Goal: Task Accomplishment & Management: Complete application form

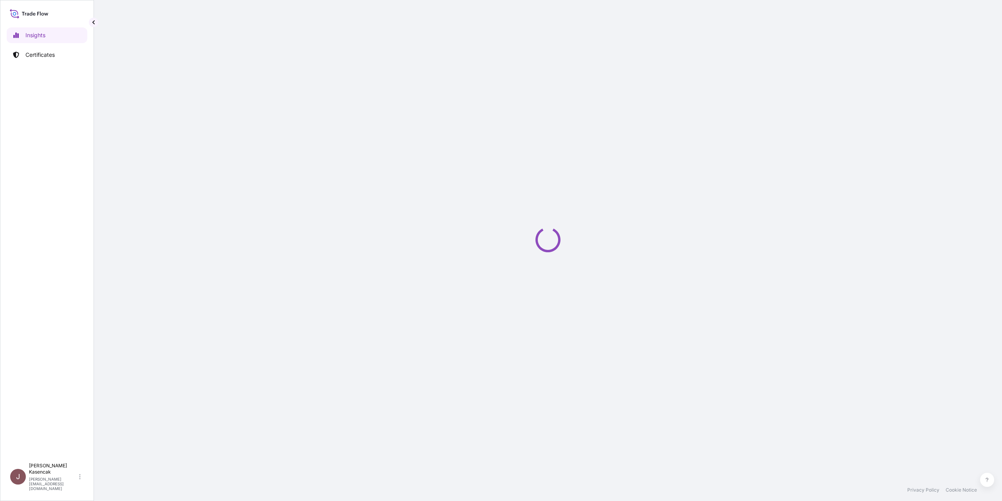
select select "2025"
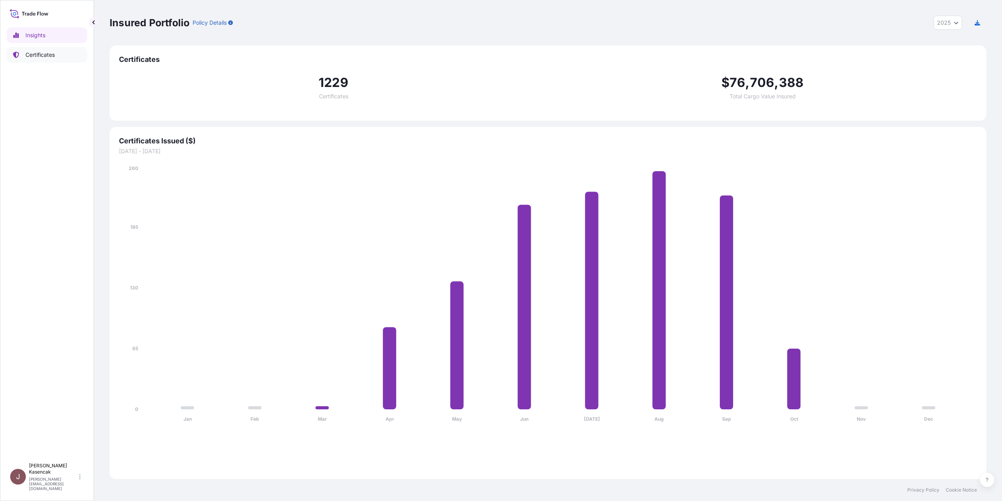
click at [49, 59] on p "Certificates" at bounding box center [39, 55] width 29 height 8
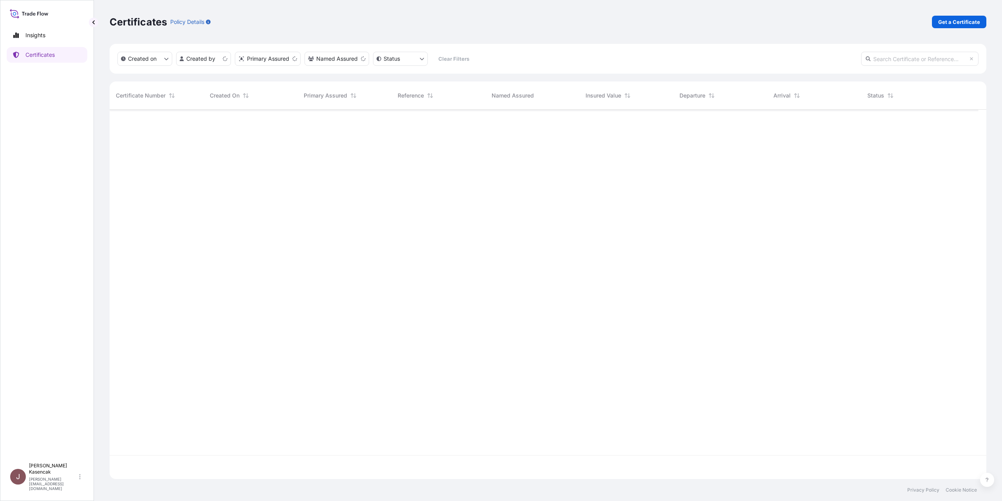
scroll to position [350, 863]
click at [944, 26] on p "Get a Certificate" at bounding box center [959, 22] width 42 height 8
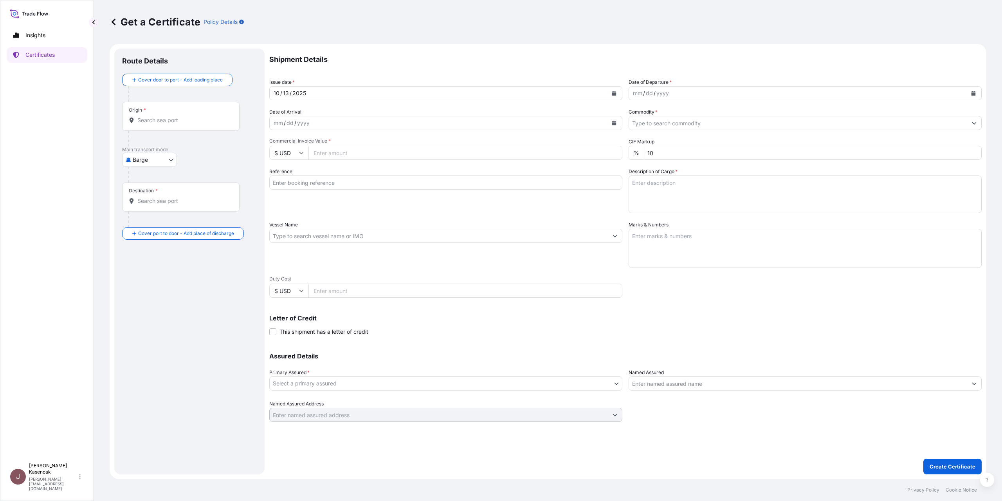
click at [151, 199] on body "Insights Certificates J [PERSON_NAME] [PERSON_NAME][EMAIL_ADDRESS][DOMAIN_NAME]…" at bounding box center [501, 250] width 1002 height 501
click at [146, 299] on div "Ocean Vessel" at bounding box center [157, 292] width 50 height 14
select select "Ocean Vessel"
click at [162, 134] on div "Origin *" at bounding box center [180, 119] width 117 height 29
click at [162, 127] on input "Origin *" at bounding box center [183, 123] width 92 height 8
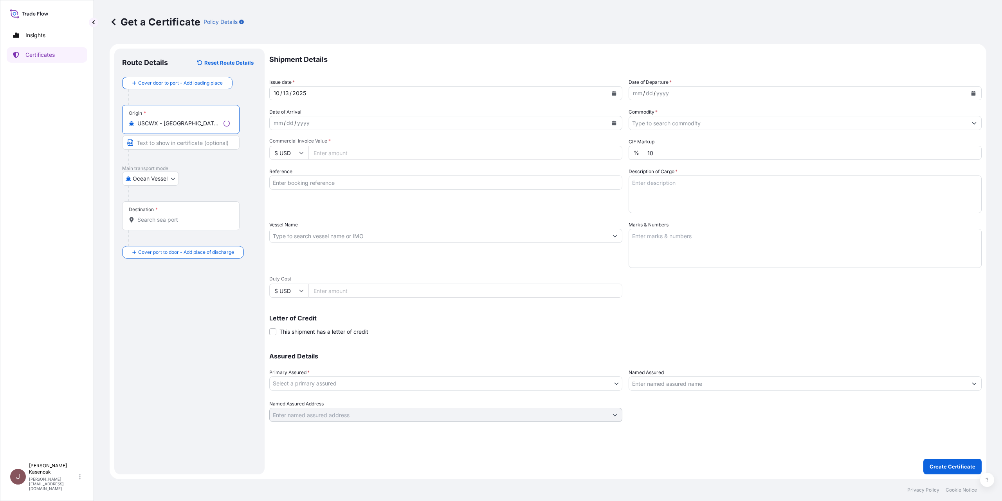
type input "USCWX - [GEOGRAPHIC_DATA], [GEOGRAPHIC_DATA]"
drag, startPoint x: 224, startPoint y: 161, endPoint x: 140, endPoint y: 161, distance: 84.1
click at [140, 134] on div "Origin * USCWX - [GEOGRAPHIC_DATA], [GEOGRAPHIC_DATA]" at bounding box center [180, 119] width 117 height 29
click at [230, 127] on input "USCWX - [GEOGRAPHIC_DATA], [GEOGRAPHIC_DATA]" at bounding box center [183, 123] width 92 height 8
drag, startPoint x: 241, startPoint y: 157, endPoint x: 140, endPoint y: 157, distance: 101.0
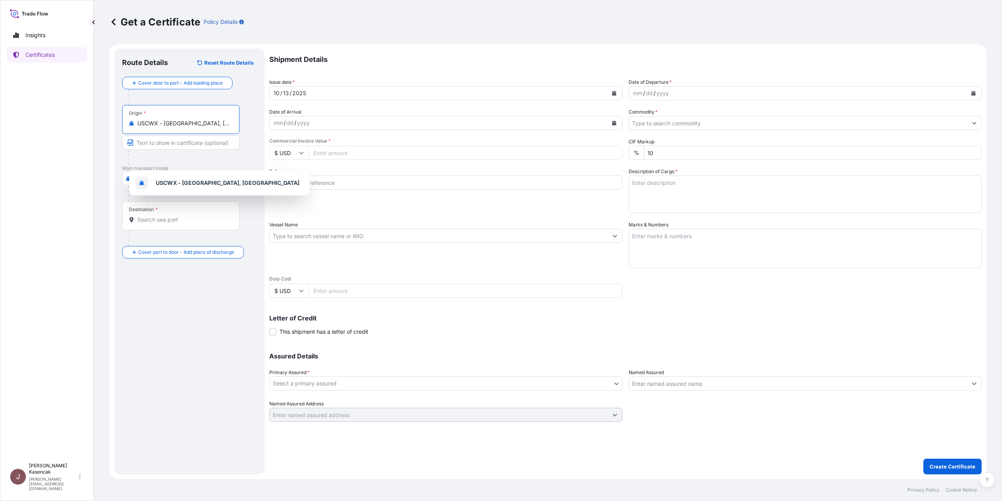
click at [140, 127] on div "USCWX - [GEOGRAPHIC_DATA], [GEOGRAPHIC_DATA]" at bounding box center [181, 123] width 104 height 8
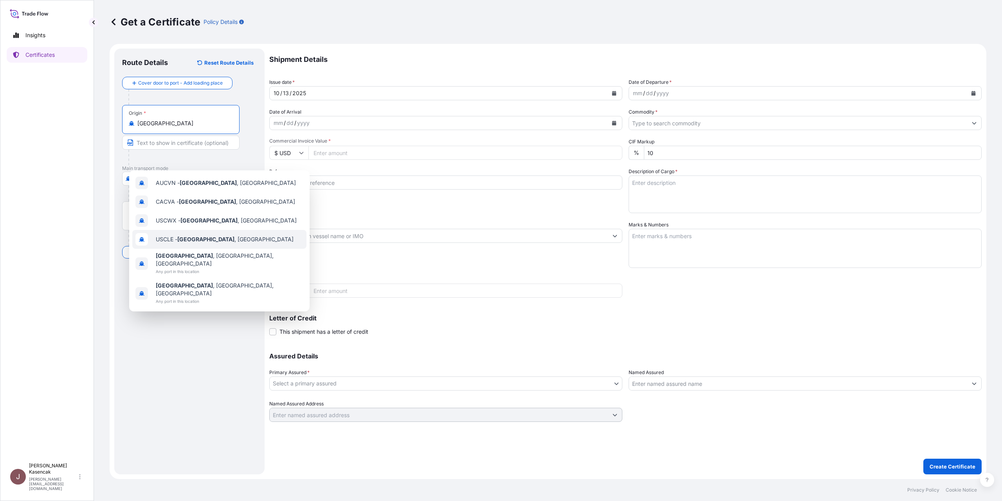
click at [180, 243] on span "USCLE - [GEOGRAPHIC_DATA] , [GEOGRAPHIC_DATA]" at bounding box center [225, 239] width 138 height 8
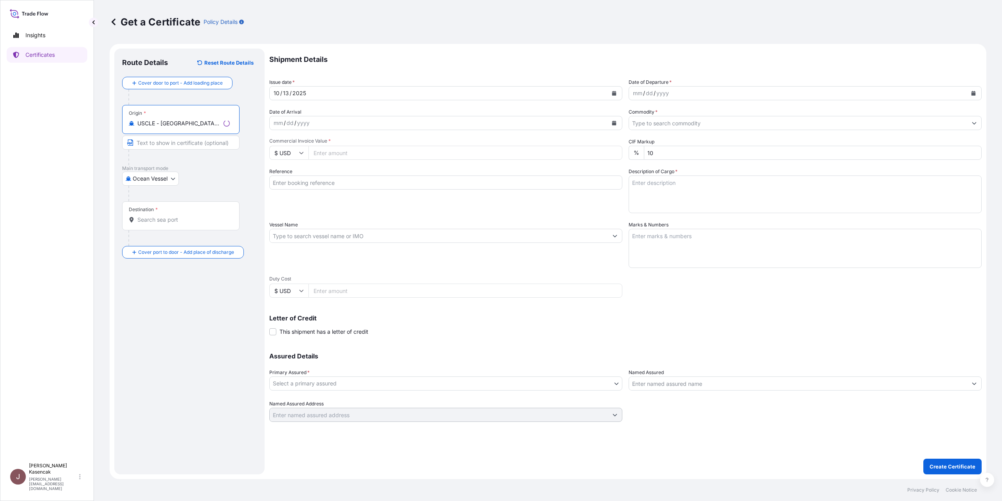
type input "USCLE - [GEOGRAPHIC_DATA], [GEOGRAPHIC_DATA]"
click at [164, 230] on div "Destination *" at bounding box center [180, 215] width 117 height 29
click at [164, 223] on input "Destination *" at bounding box center [183, 220] width 92 height 8
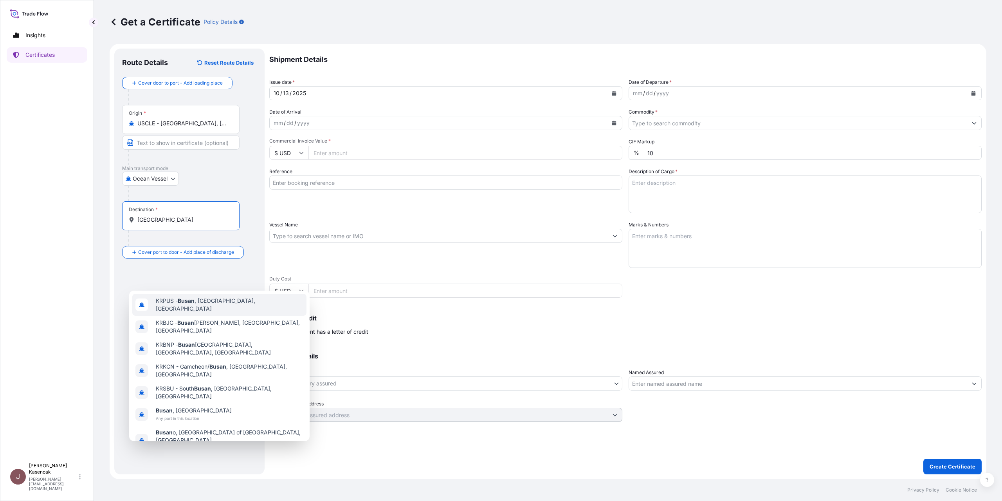
click at [214, 304] on span "KRPUS - [GEOGRAPHIC_DATA] , [GEOGRAPHIC_DATA], [GEOGRAPHIC_DATA]" at bounding box center [230, 305] width 148 height 16
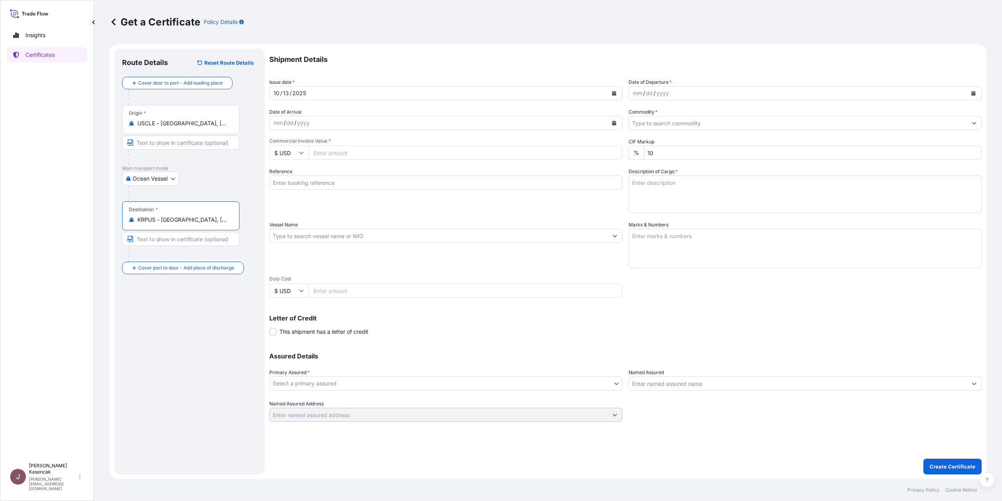
type input "KRPUS - [GEOGRAPHIC_DATA], [GEOGRAPHIC_DATA], [GEOGRAPHIC_DATA]"
click at [670, 98] on div "yyyy" at bounding box center [663, 92] width 14 height 9
click at [967, 99] on button "Calendar" at bounding box center [973, 93] width 13 height 13
click at [726, 189] on div "9" at bounding box center [719, 182] width 14 height 14
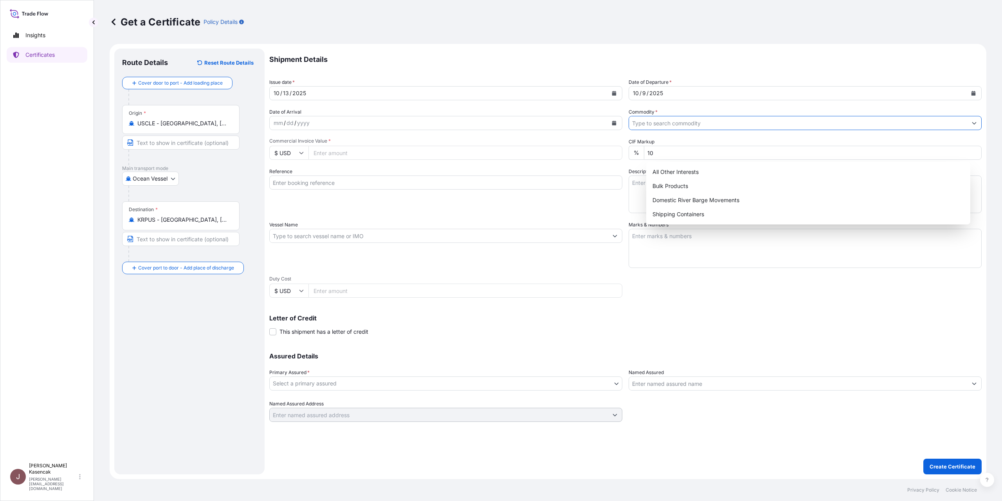
click at [656, 130] on input "Commodity *" at bounding box center [798, 123] width 338 height 14
click at [667, 213] on div "Shipping Containers" at bounding box center [808, 214] width 318 height 14
type input "Shipping Containers"
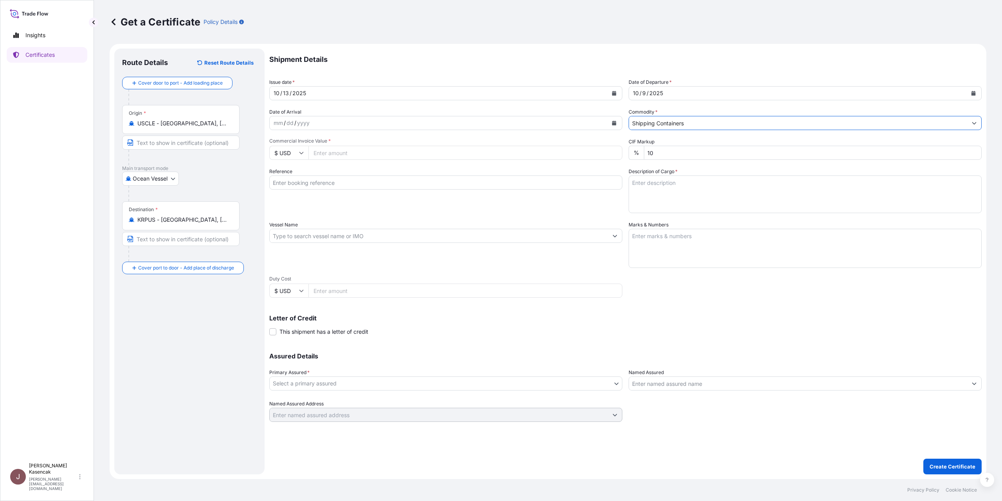
click at [431, 160] on input "Commercial Invoice Value *" at bounding box center [465, 153] width 314 height 14
click at [394, 160] on input "Commercial Invoice Value *" at bounding box center [465, 153] width 314 height 14
type input "85952"
click at [368, 189] on input "Reference" at bounding box center [445, 182] width 353 height 14
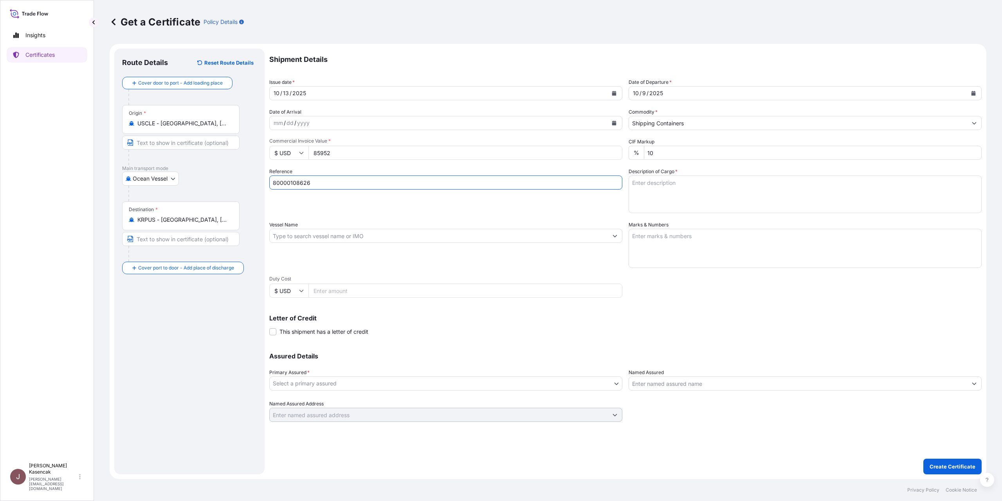
type input "80000108626"
click at [672, 175] on textarea "Description of Cargo *" at bounding box center [805, 194] width 353 height 38
type textarea "LUBRICATING OIL ADDITIVES"
click at [469, 391] on body "Insights Certificates J [PERSON_NAME] [PERSON_NAME][EMAIL_ADDRESS][DOMAIN_NAME]…" at bounding box center [501, 250] width 1002 height 501
click at [460, 406] on div "The Lubrizol Corporation" at bounding box center [475, 416] width 325 height 20
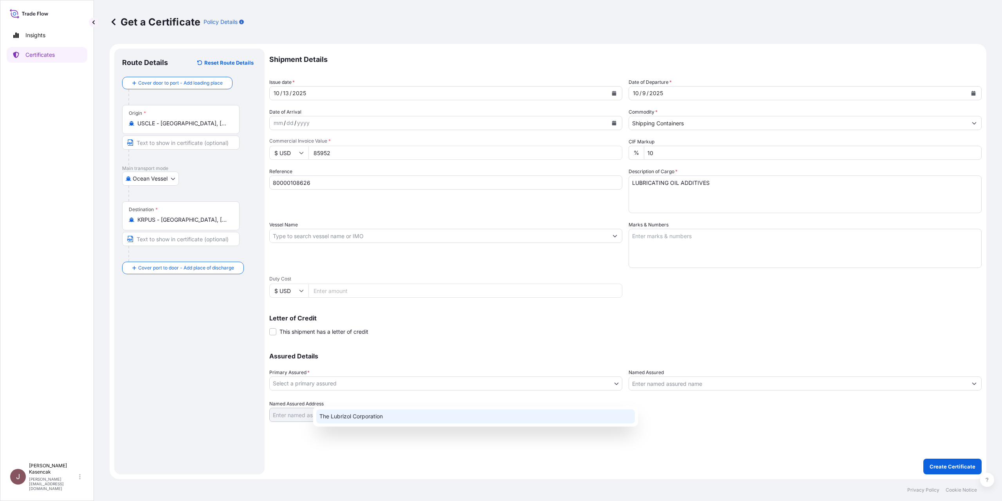
click at [462, 412] on div "The Lubrizol Corporation" at bounding box center [475, 416] width 319 height 14
select select "31566"
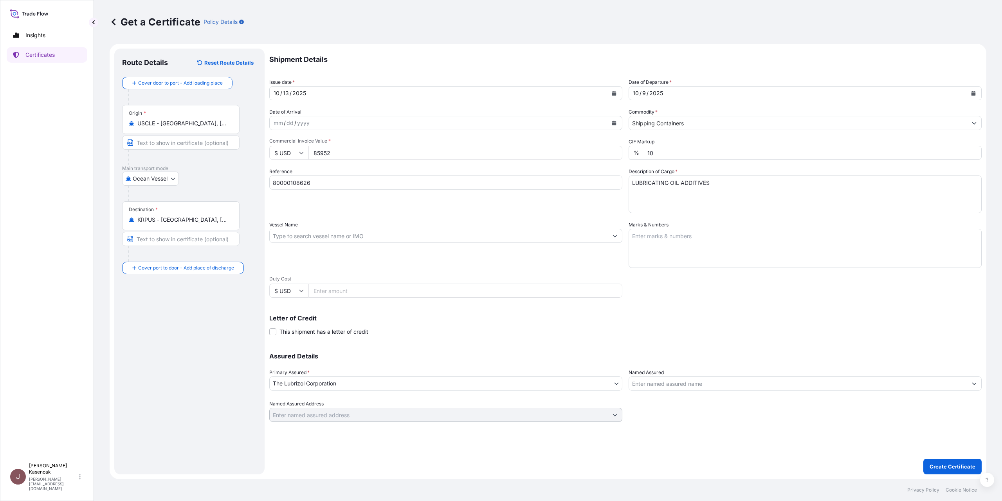
click at [796, 390] on input "Named Assured" at bounding box center [798, 383] width 338 height 14
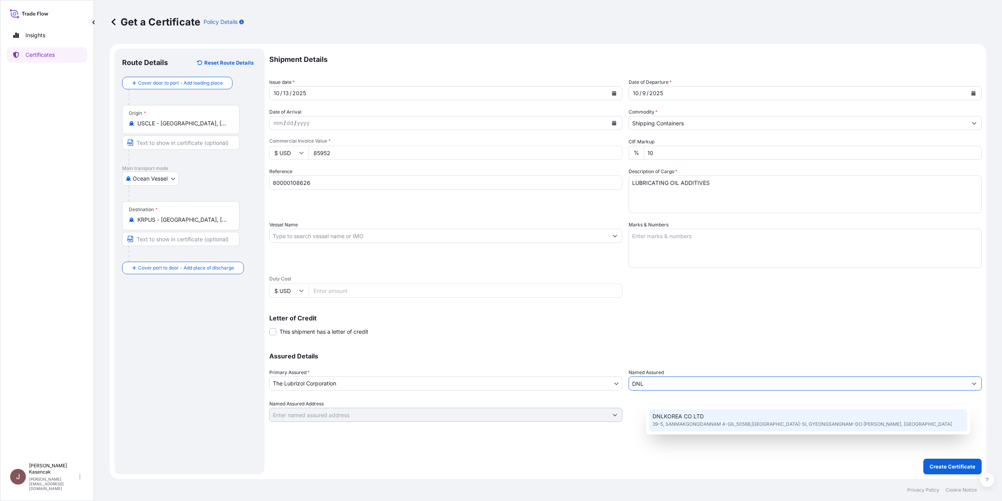
click at [738, 422] on span "39-5, SANMAKGONGDANNAM 4-GIL,50568,[GEOGRAPHIC_DATA]-SI, GYEONGSANGNAM-DO [PERS…" at bounding box center [801, 424] width 299 height 8
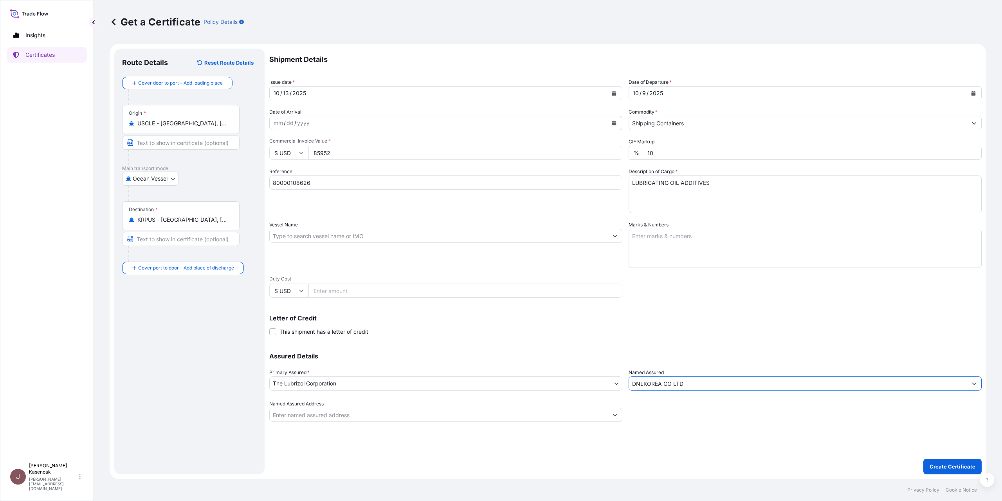
type input "DNLKOREA CO LTD"
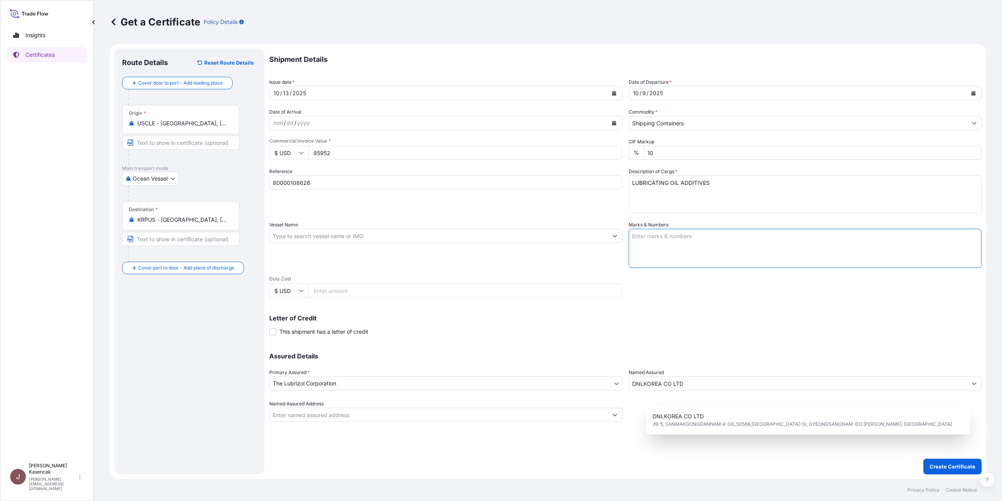
click at [708, 232] on textarea "Marks & Numbers" at bounding box center [805, 248] width 353 height 39
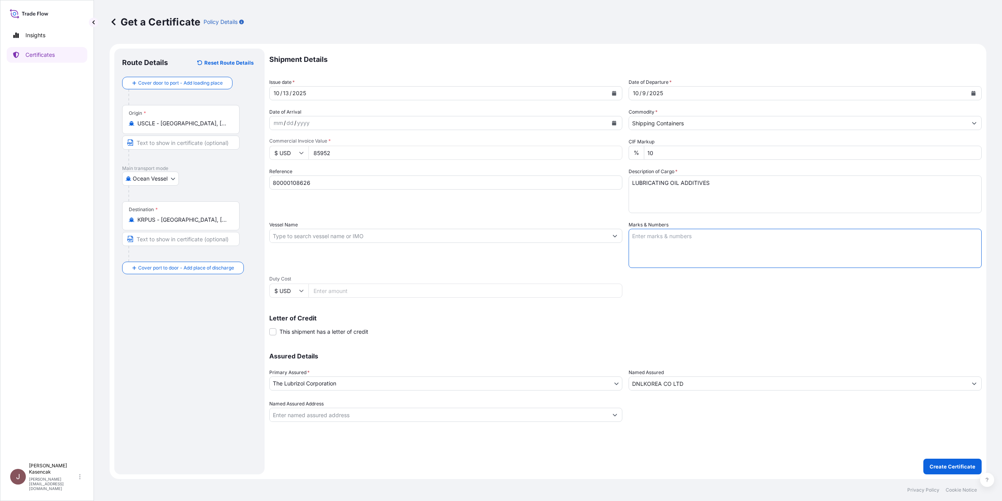
paste textarea "NYKU9764077"
click at [735, 221] on div "Marks & Numbers NYKU9764077 /" at bounding box center [805, 244] width 353 height 47
click at [736, 229] on textarea "NYKU9764077 /" at bounding box center [805, 248] width 353 height 39
paste textarea "1605130"
type textarea "NYKU9764077 / 1605130 GW: 12707.2 KG"
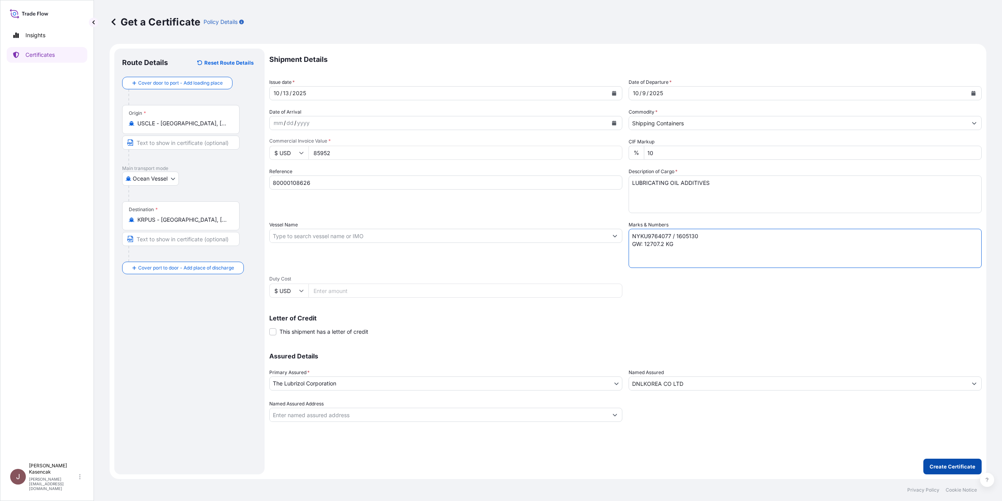
click at [930, 462] on p "Create Certificate" at bounding box center [953, 466] width 46 height 8
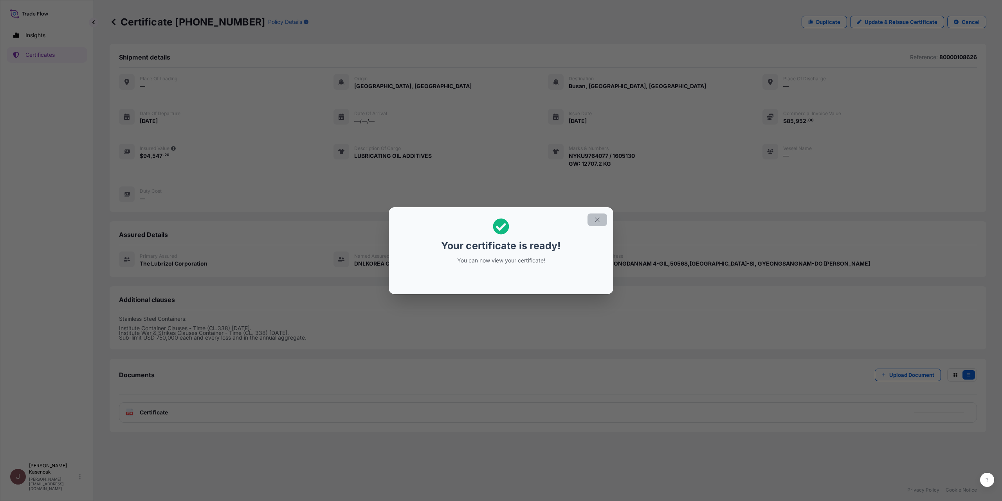
click at [601, 216] on icon "button" at bounding box center [597, 219] width 7 height 7
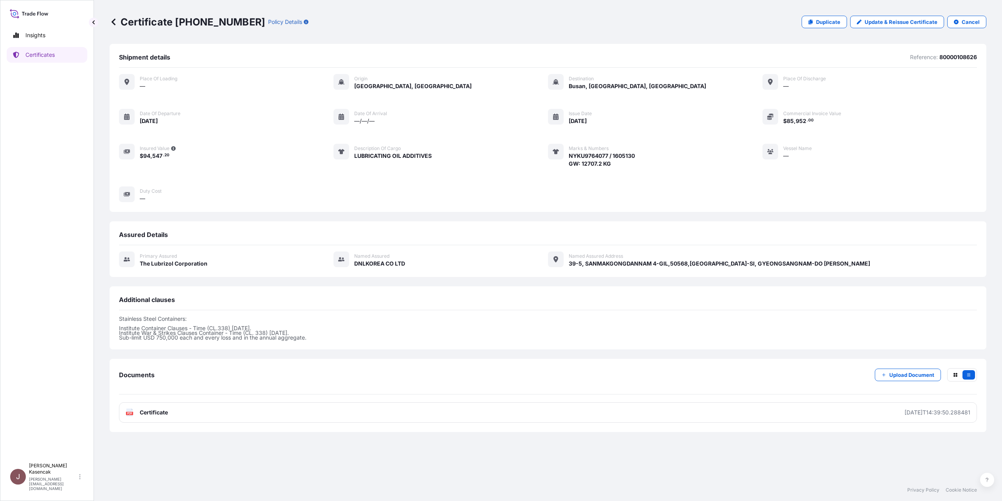
scroll to position [47, 0]
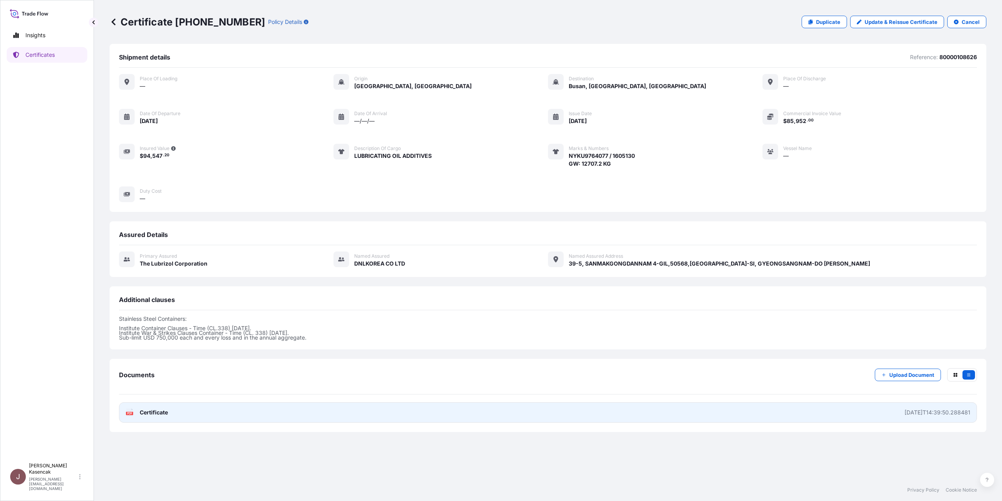
click at [126, 422] on link "PDF Certificate [DATE]T14:39:50.288481" at bounding box center [548, 412] width 858 height 20
